Goal: Task Accomplishment & Management: Manage account settings

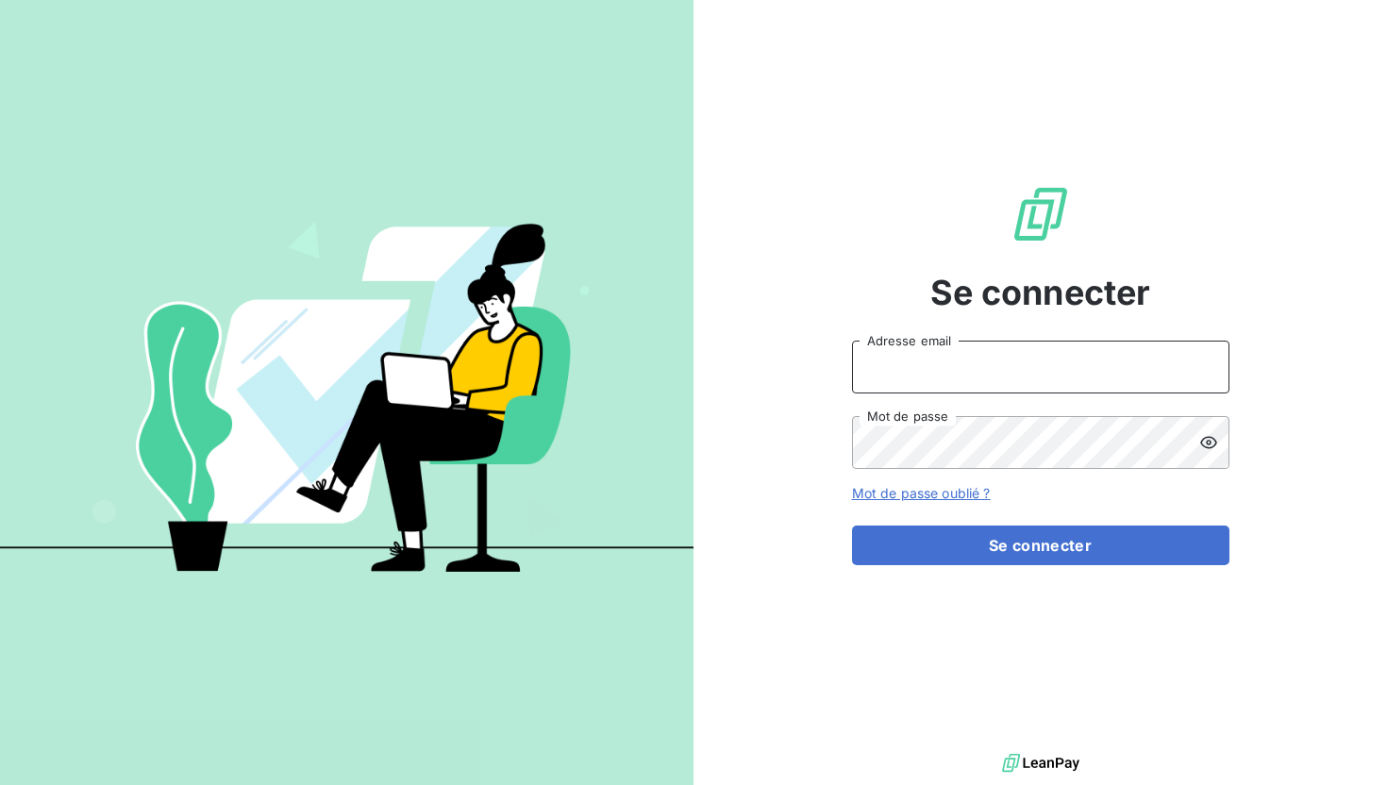
click at [1071, 382] on input "Adresse email" at bounding box center [1040, 367] width 377 height 53
click at [1260, 428] on div "Se connecter Adresse email Mot de passe Mot de passe oublié ? Se connecter" at bounding box center [1041, 374] width 694 height 749
click at [1166, 626] on div "Se connecter Adresse email Mot de passe Mot de passe oublié ? Se connecter" at bounding box center [1040, 374] width 377 height 749
click at [744, 148] on div "Se connecter Adresse email Mot de passe Mot de passe oublié ? Se connecter" at bounding box center [1041, 374] width 694 height 749
